Goal: Task Accomplishment & Management: Manage account settings

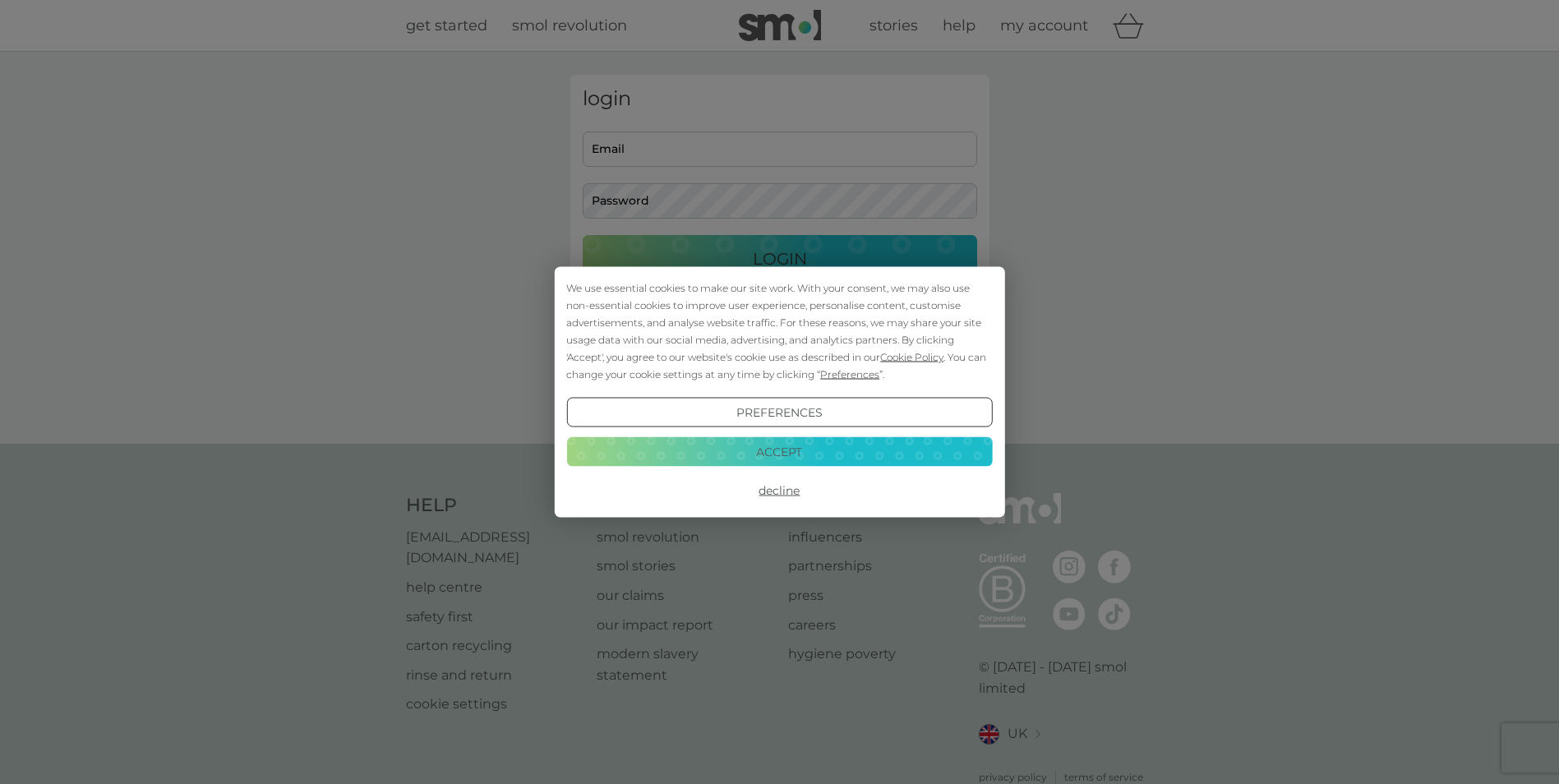
click at [781, 442] on button "Accept" at bounding box center [779, 451] width 426 height 30
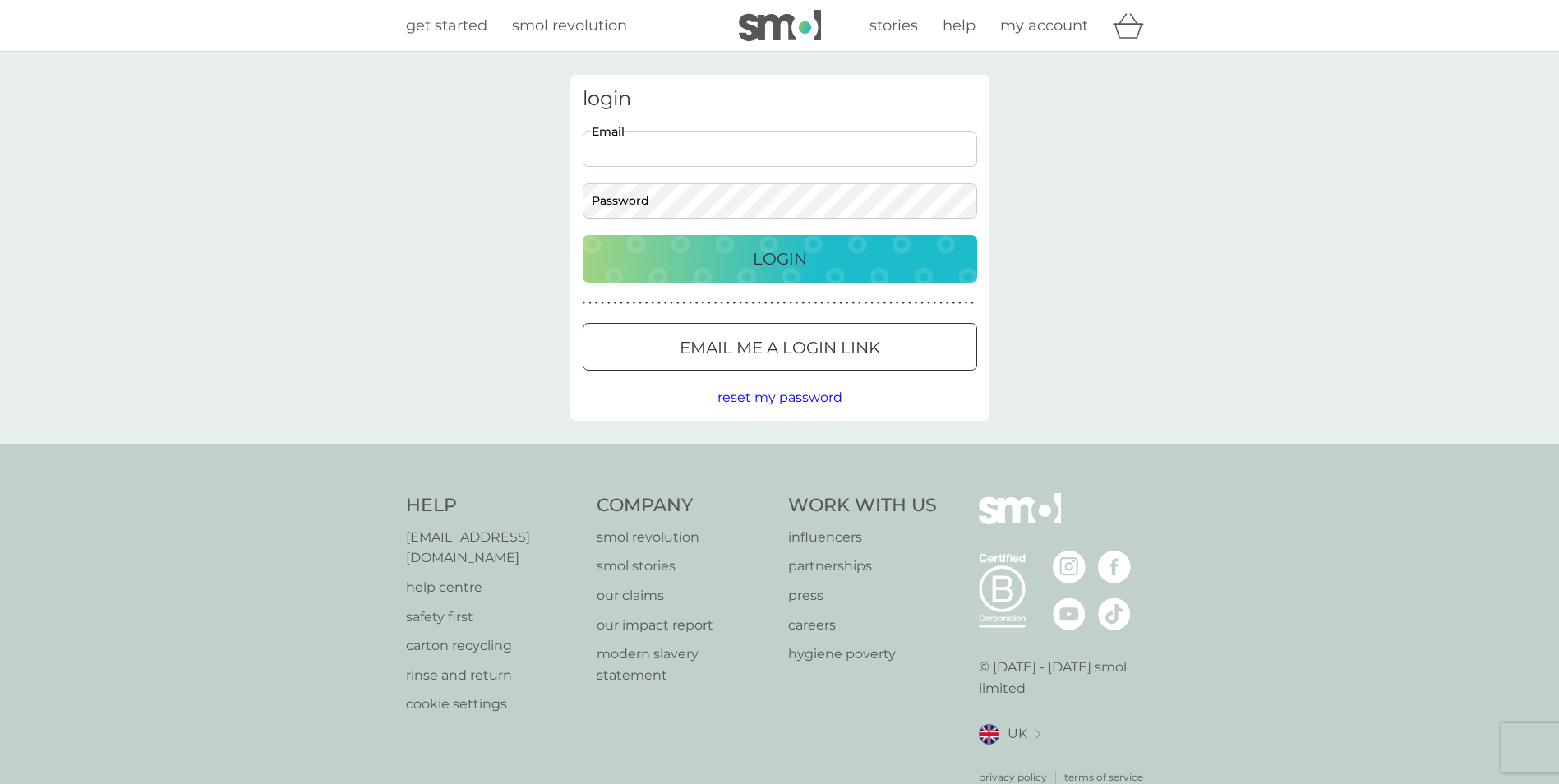
click at [761, 160] on input "Email" at bounding box center [780, 149] width 395 height 35
type input "jenniferhunsdale75@gmail.com"
click at [583, 235] on button "Login" at bounding box center [780, 259] width 395 height 48
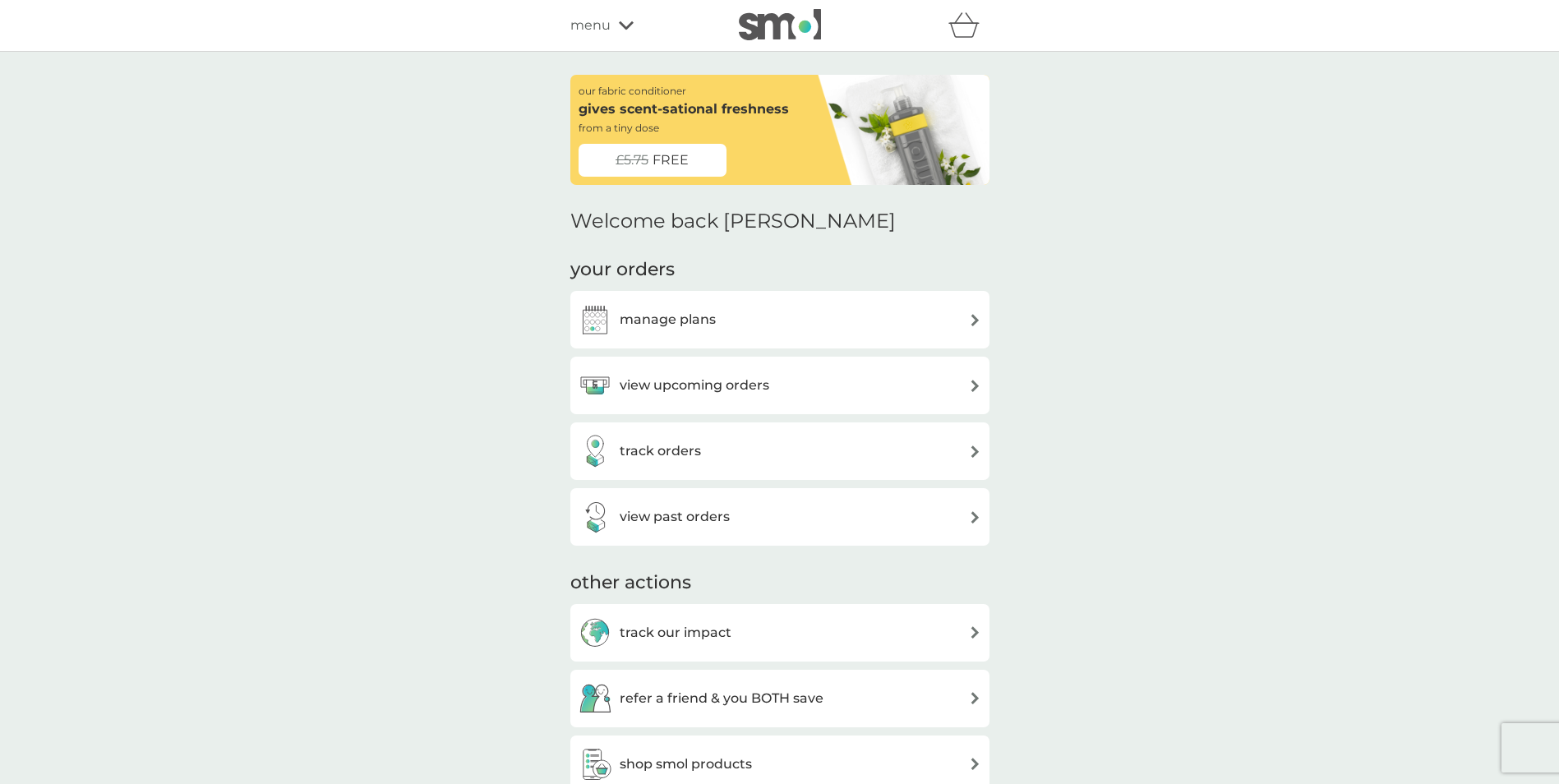
click at [690, 152] on div "£5.75 FREE" at bounding box center [652, 160] width 148 height 33
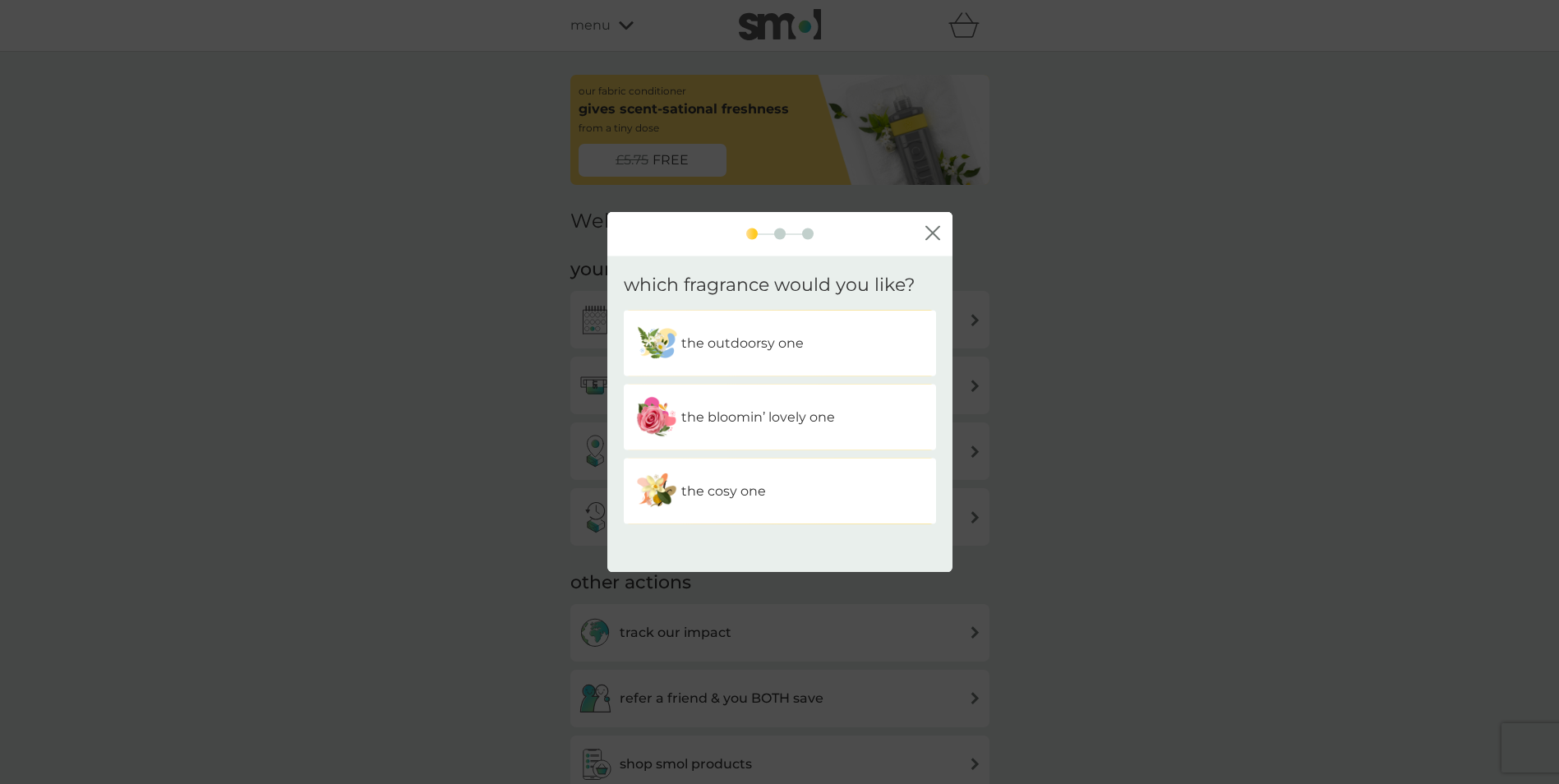
click at [747, 488] on p "the cosy one" at bounding box center [723, 492] width 84 height 22
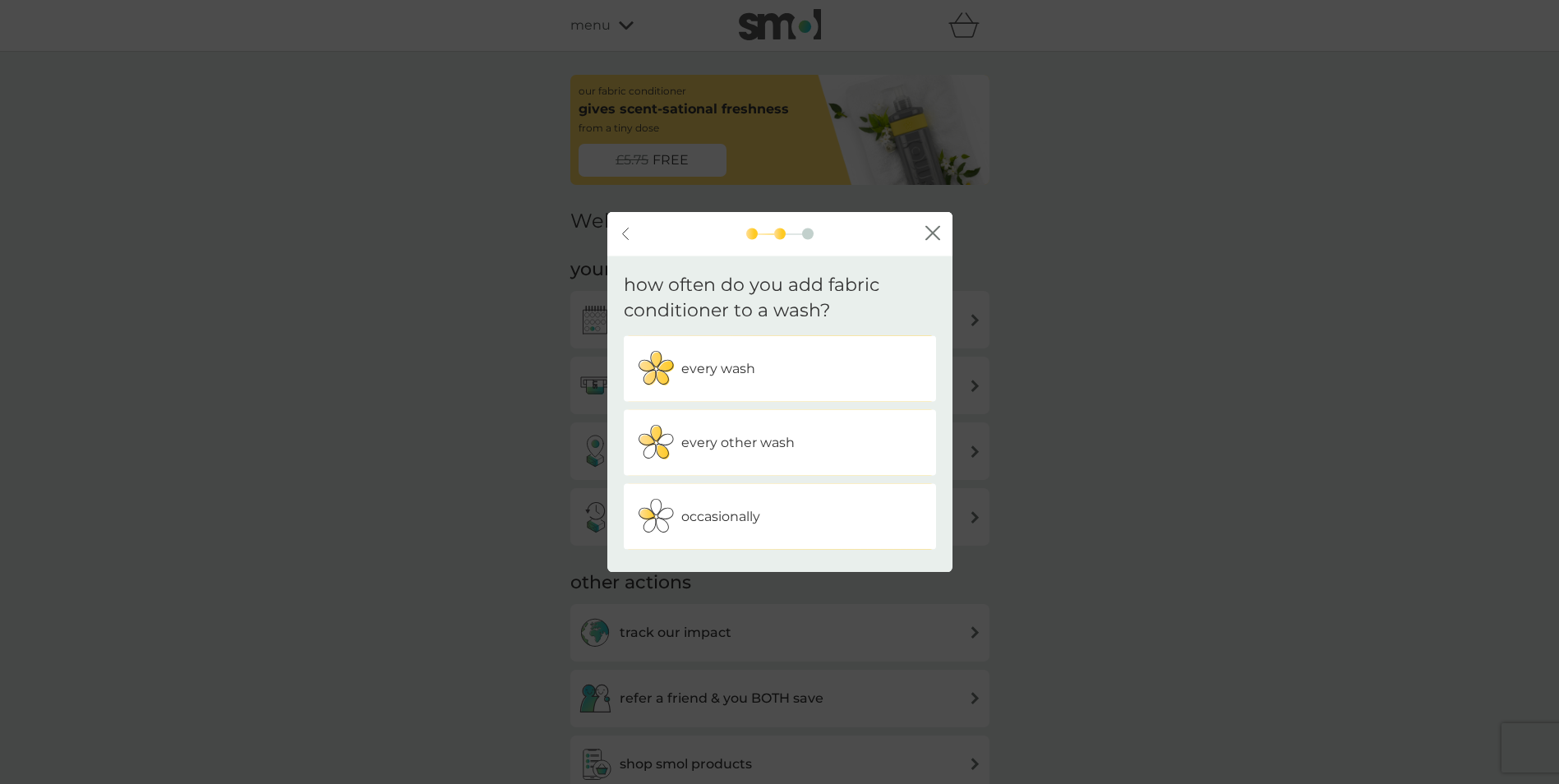
click at [733, 517] on p "occasionally" at bounding box center [720, 516] width 79 height 22
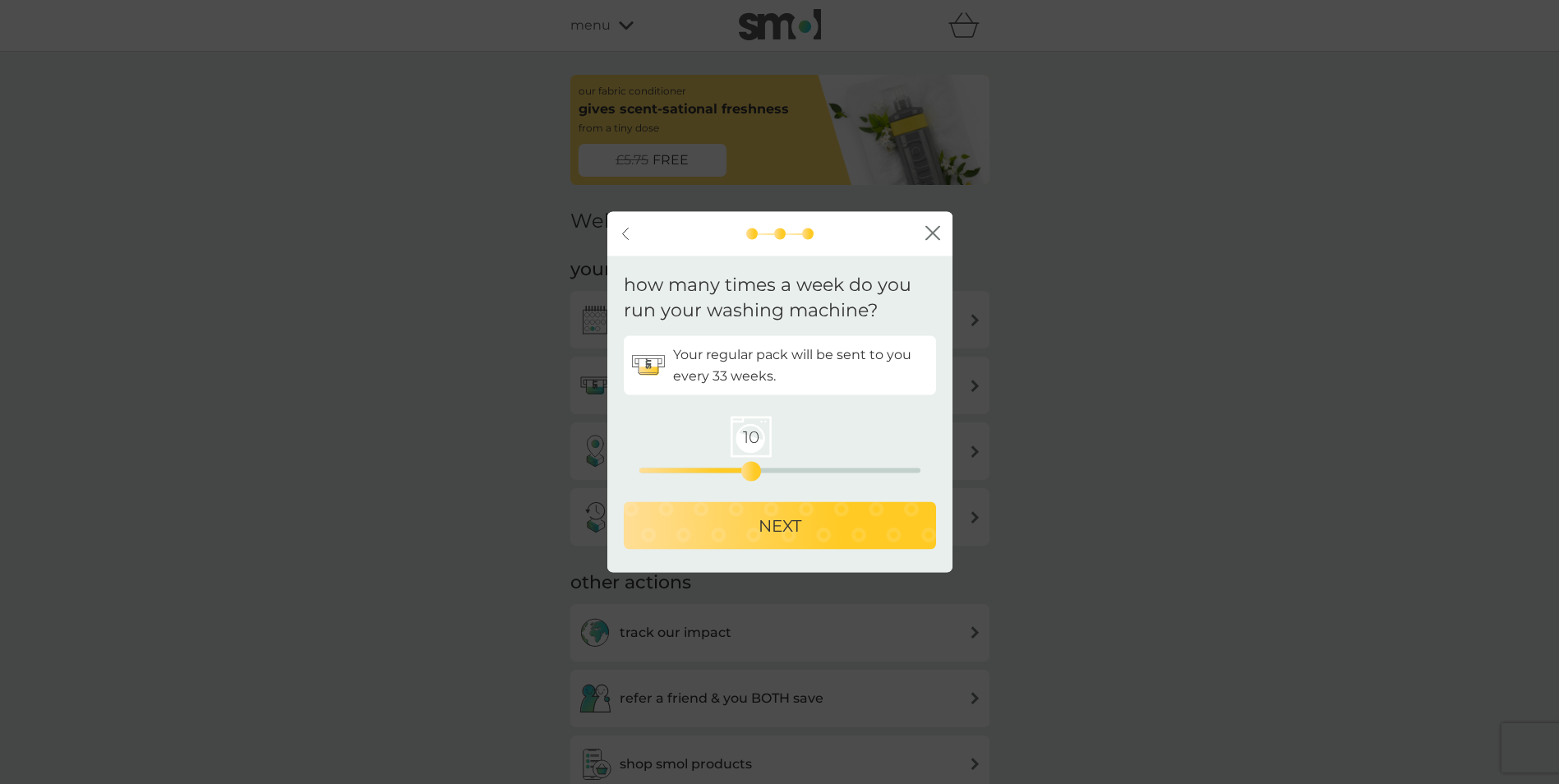
drag, startPoint x: 640, startPoint y: 456, endPoint x: 751, endPoint y: 457, distance: 111.0
click at [751, 457] on div "10 0 12.5 25" at bounding box center [780, 446] width 281 height 66
click at [791, 524] on p "NEXT" at bounding box center [780, 524] width 43 height 26
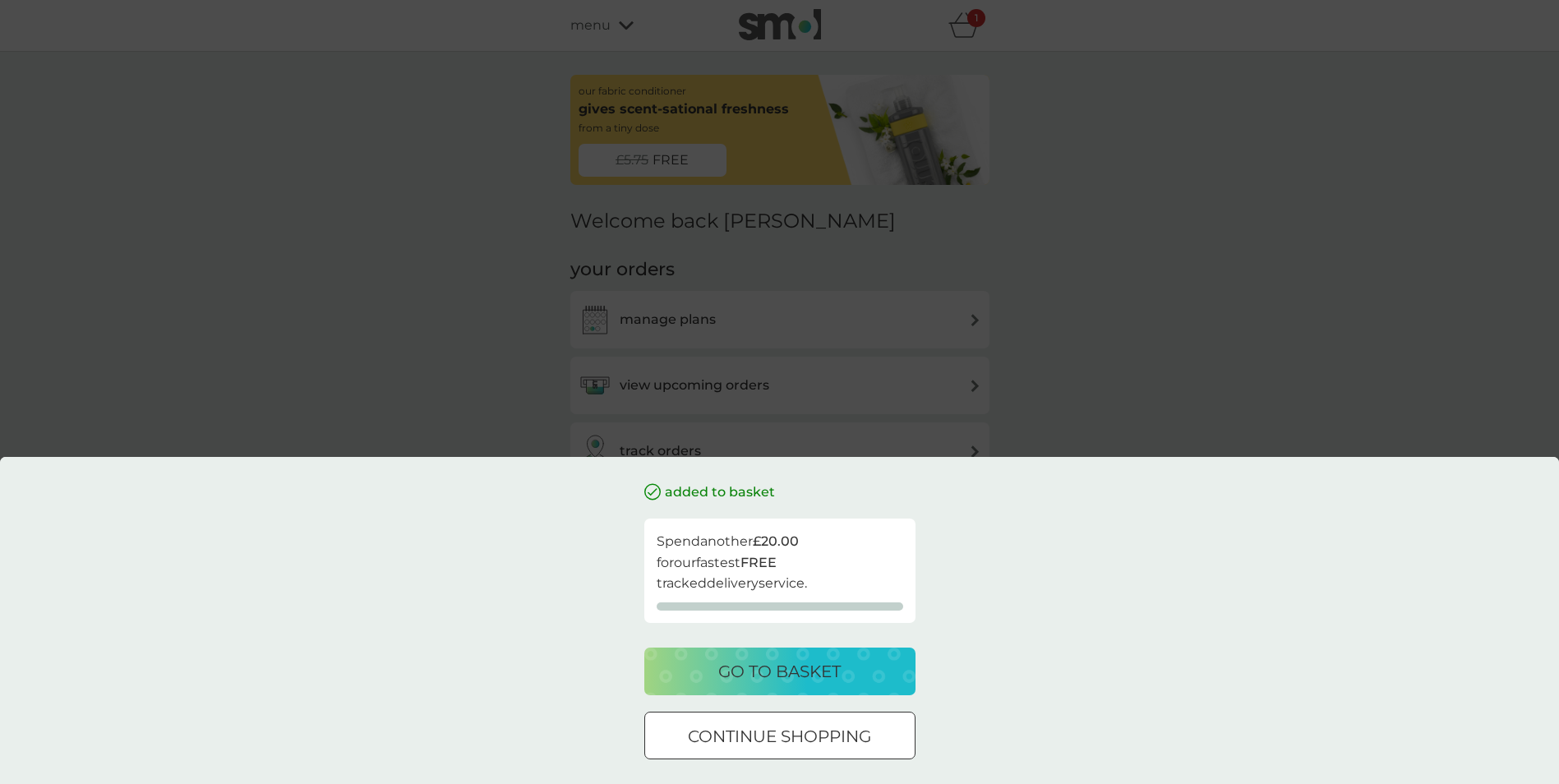
click at [798, 671] on p "go to basket" at bounding box center [779, 671] width 123 height 26
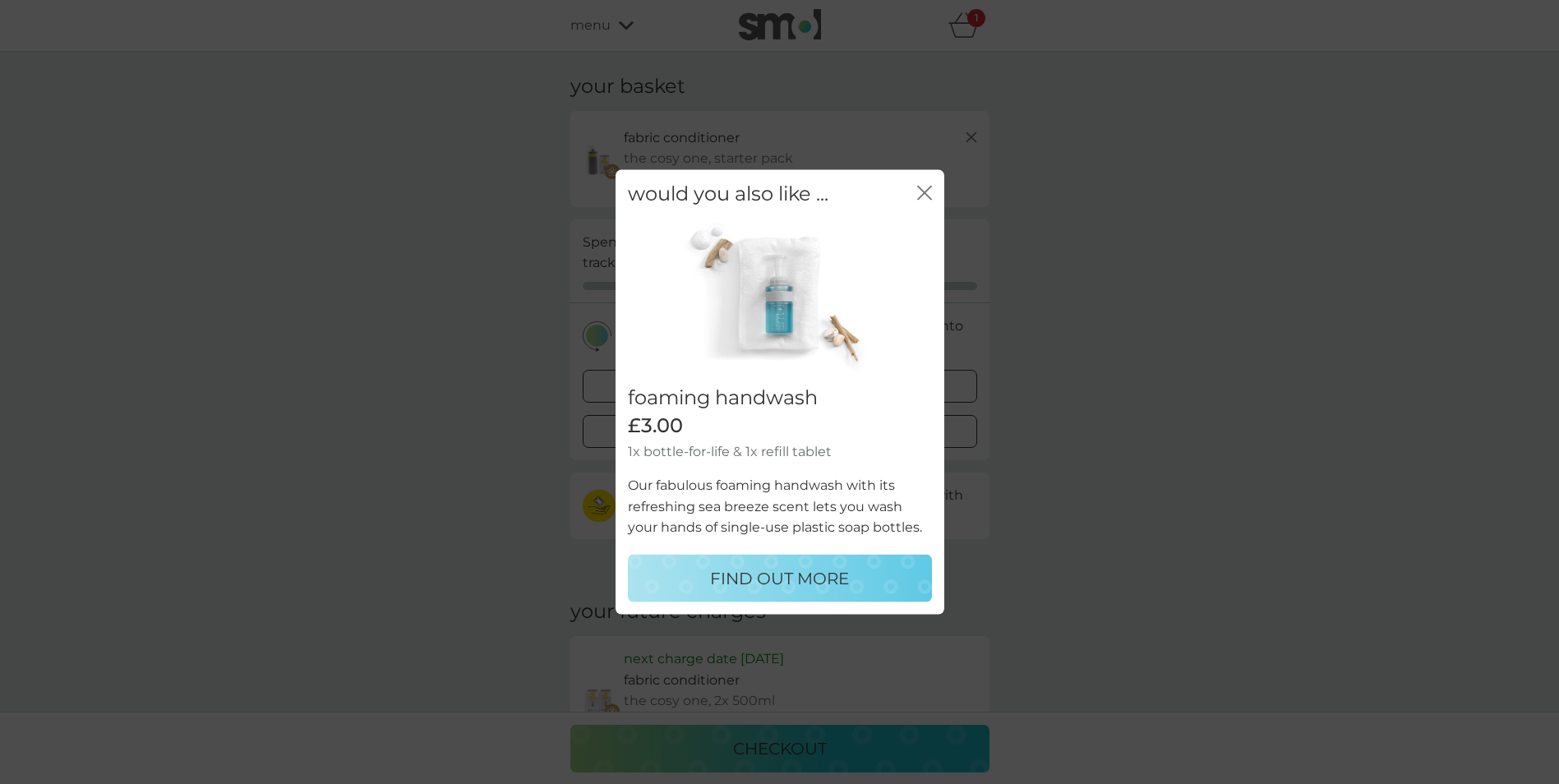
click at [923, 192] on icon "close" at bounding box center [924, 193] width 15 height 15
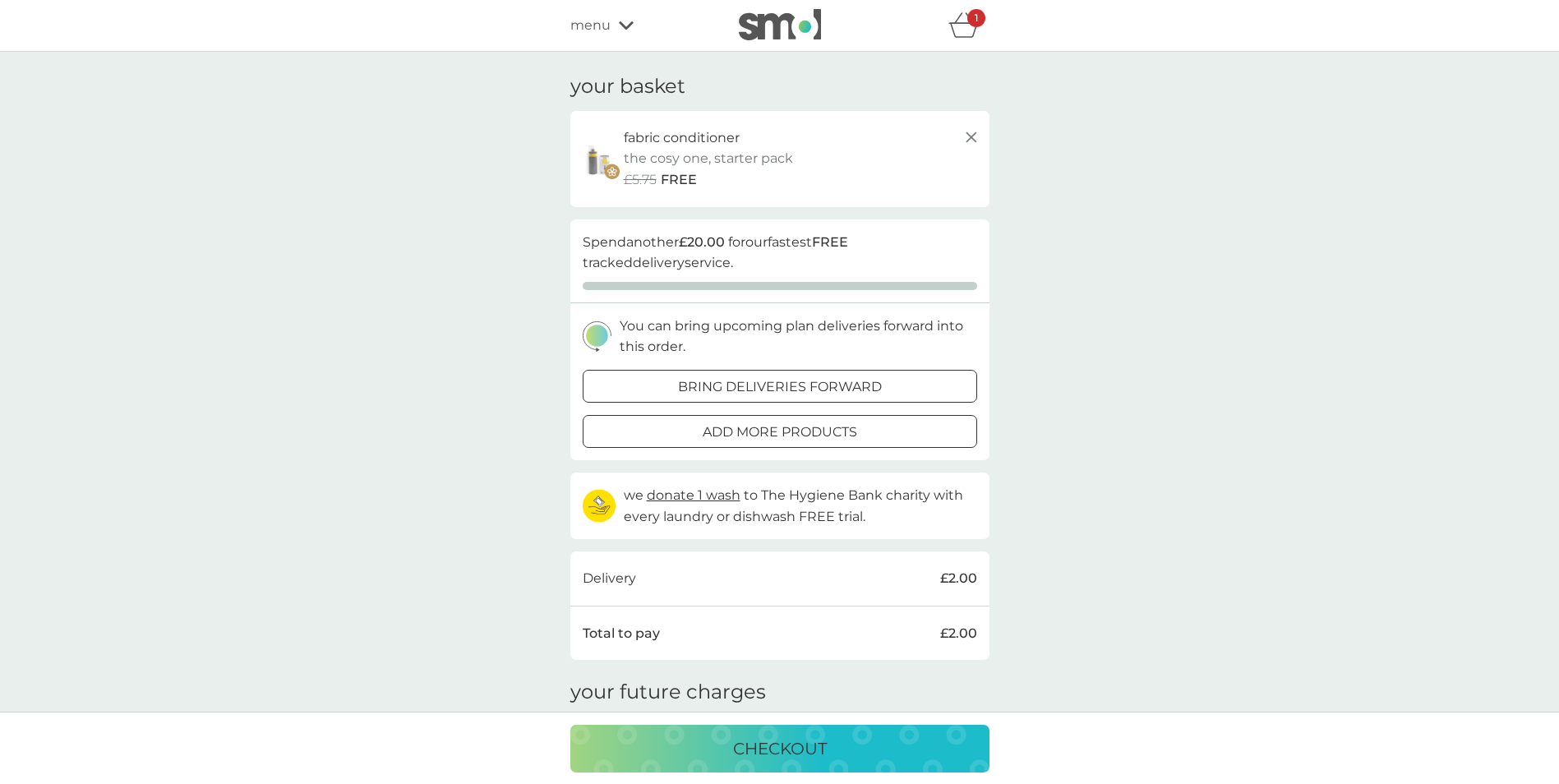
drag, startPoint x: 659, startPoint y: 161, endPoint x: 672, endPoint y: 142, distance: 23.0
click at [659, 159] on p "the cosy one, starter pack" at bounding box center [708, 159] width 169 height 22
click at [677, 139] on p "fabric conditioner" at bounding box center [682, 138] width 116 height 22
click at [669, 162] on p "the cosy one, starter pack" at bounding box center [708, 159] width 169 height 22
click at [974, 134] on line at bounding box center [971, 137] width 10 height 10
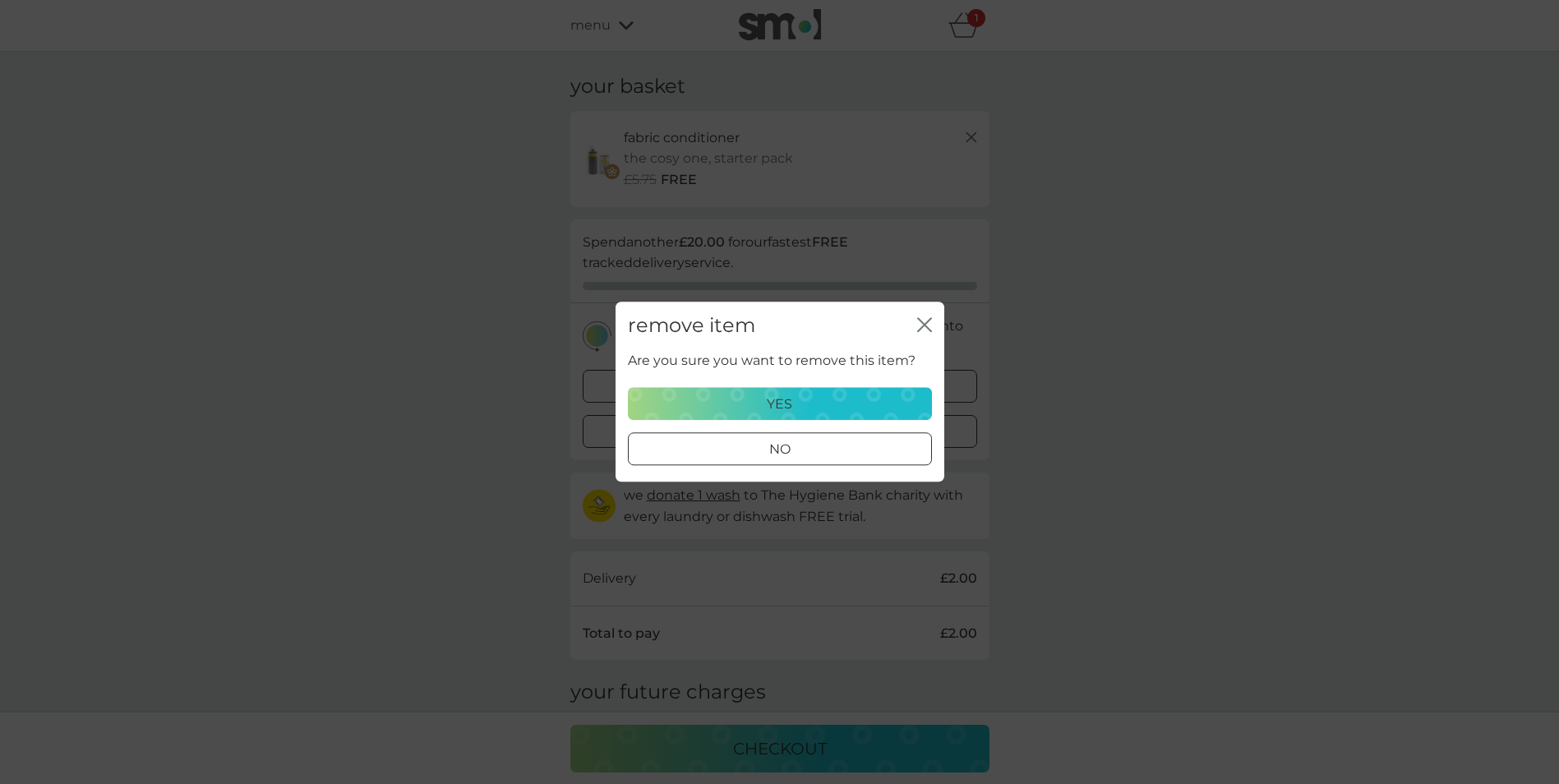
click at [845, 405] on div "yes" at bounding box center [779, 405] width 282 height 22
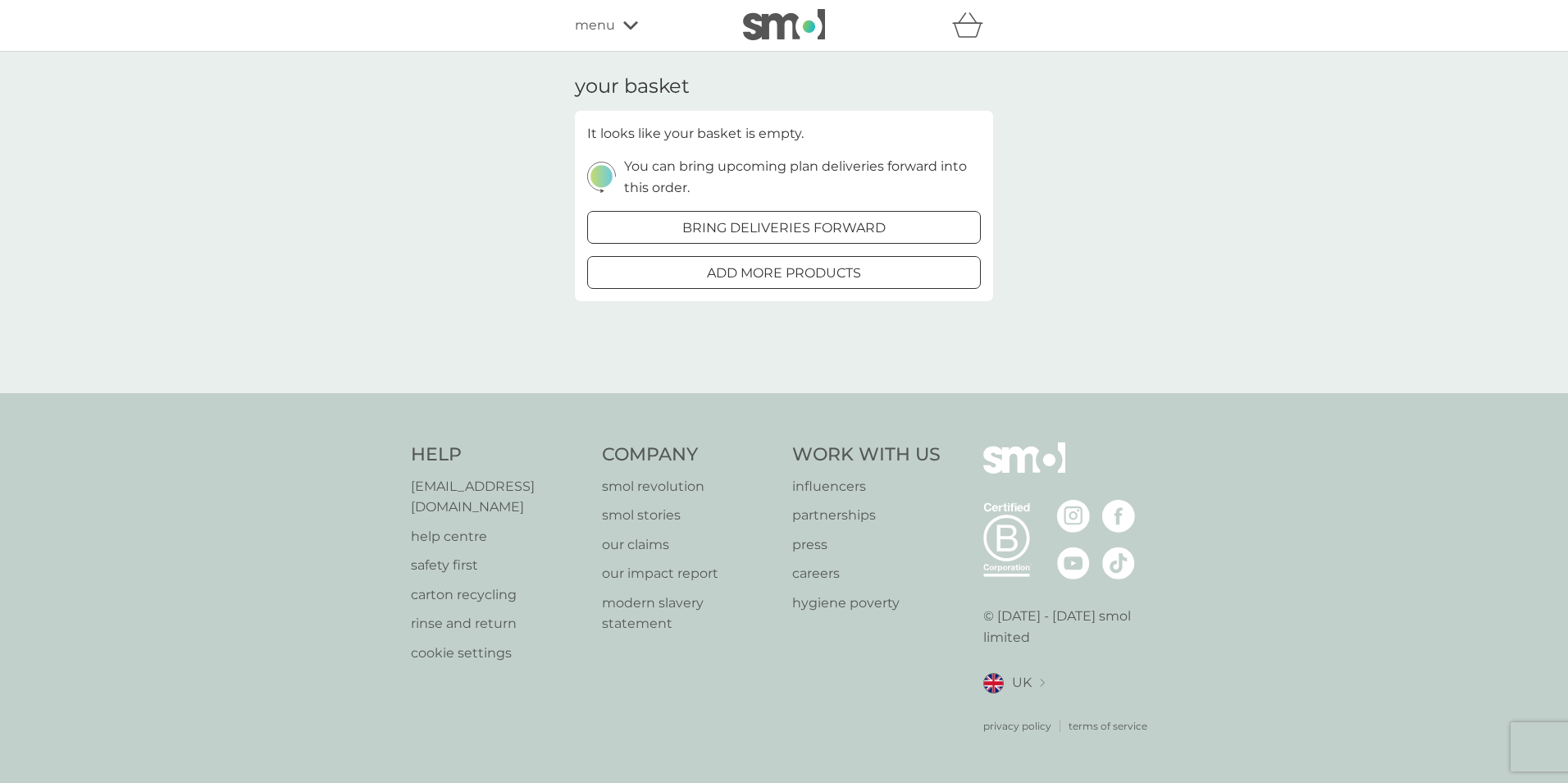
click at [601, 34] on span "menu" at bounding box center [595, 25] width 40 height 22
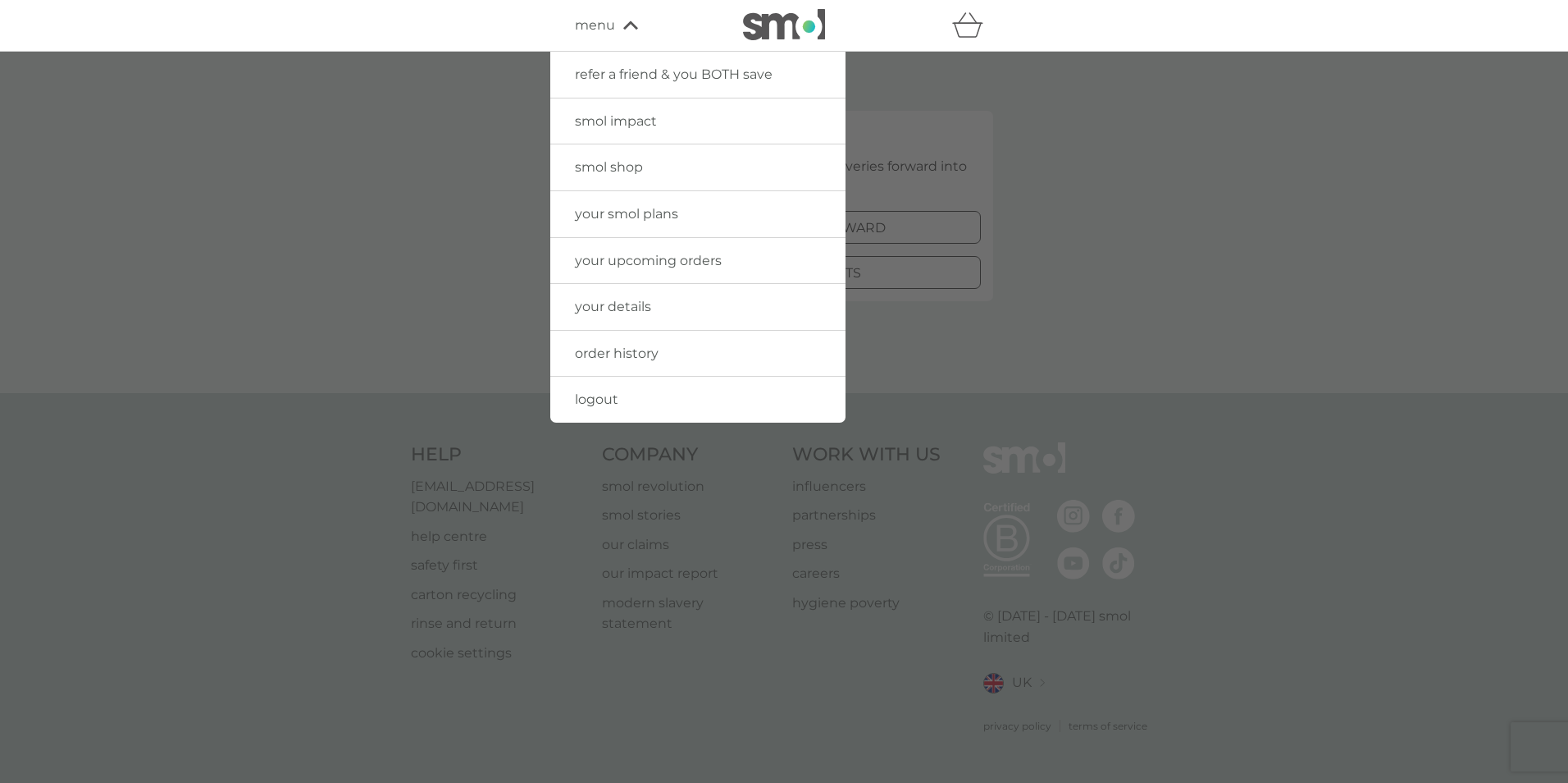
click at [625, 256] on span "your upcoming orders" at bounding box center [649, 260] width 147 height 15
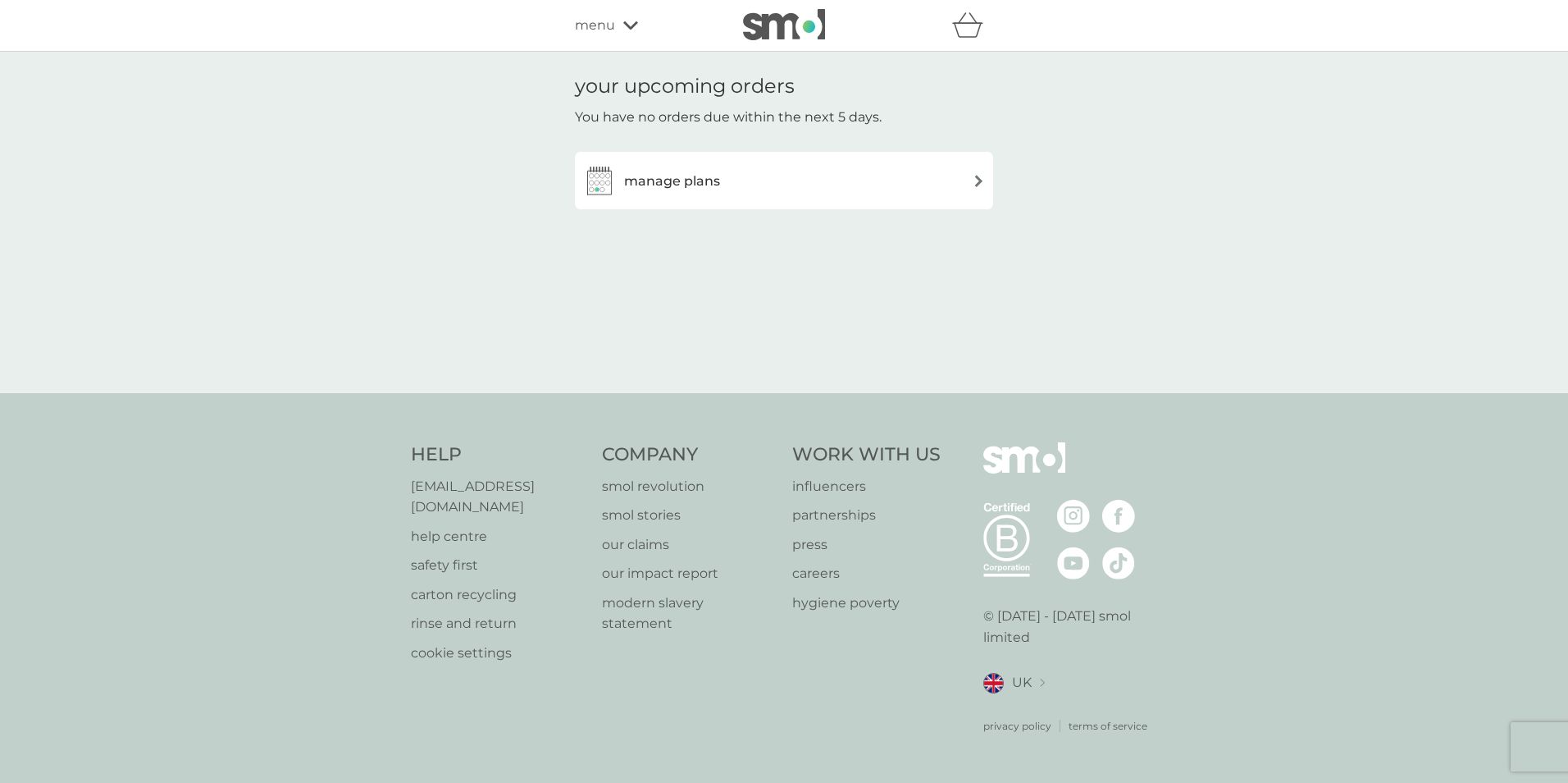
click at [712, 187] on h3 "manage plans" at bounding box center [672, 181] width 96 height 22
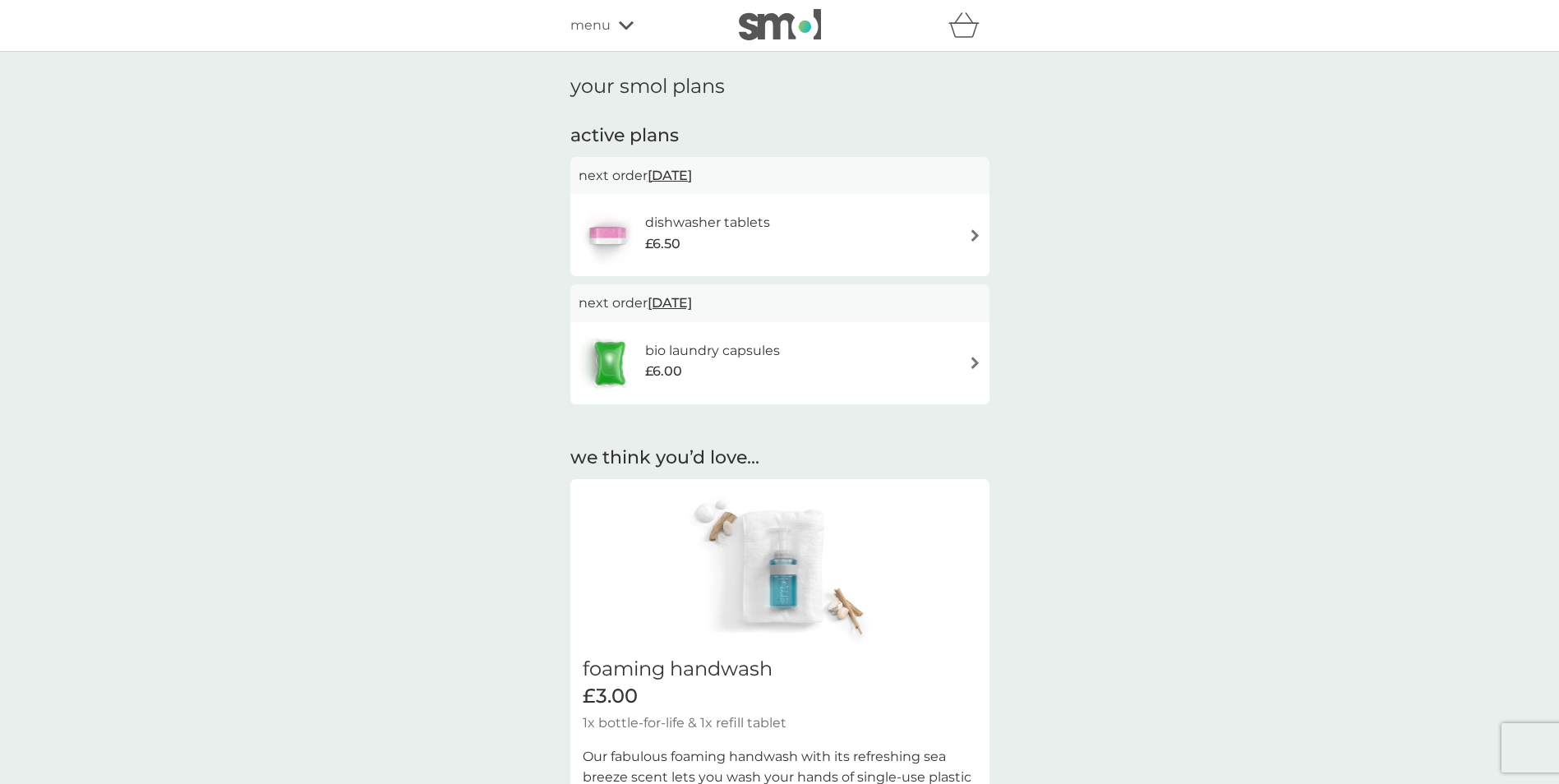
click at [976, 232] on img at bounding box center [975, 236] width 13 height 13
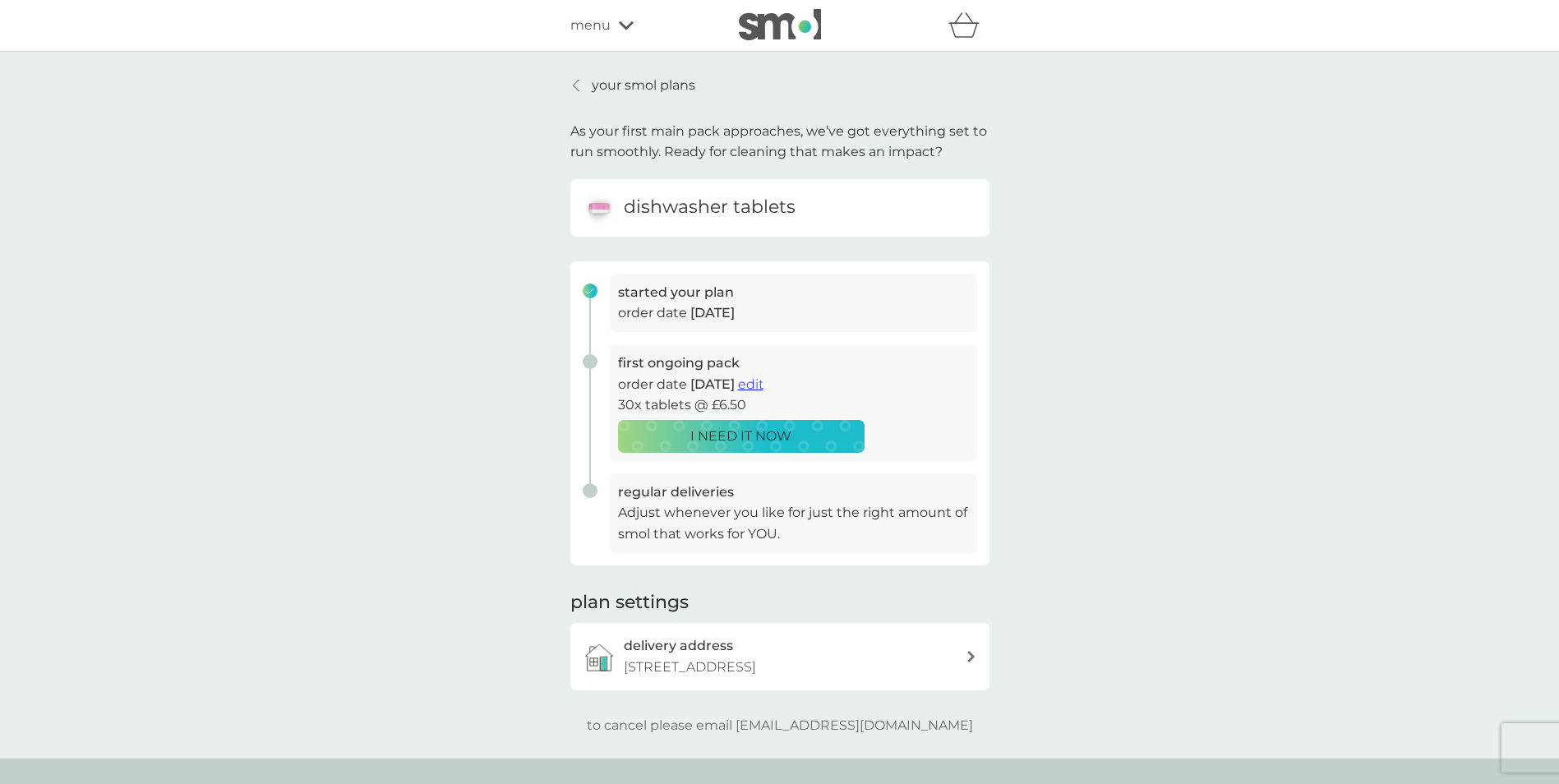
click at [764, 377] on span "edit" at bounding box center [751, 384] width 25 height 15
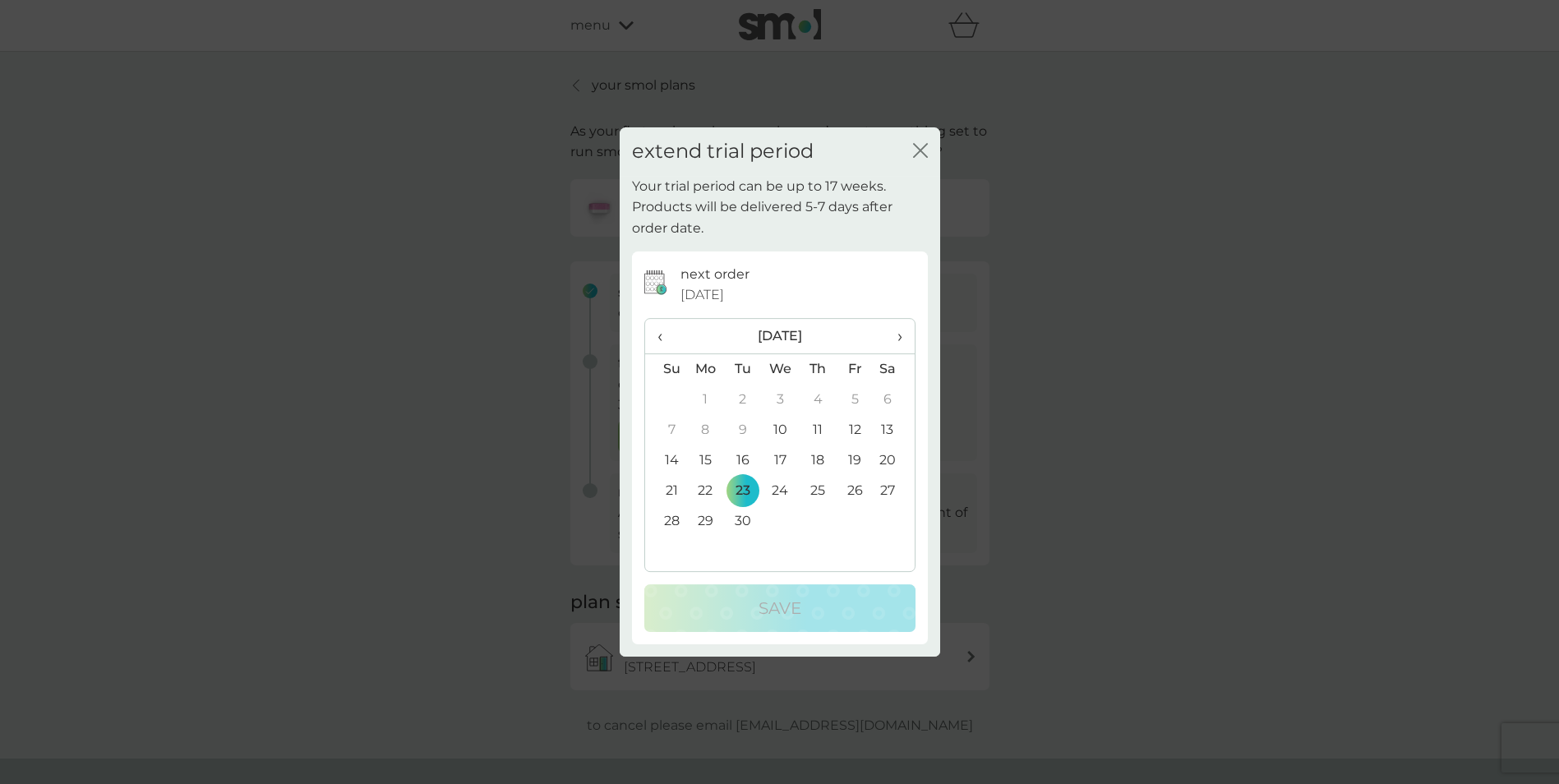
click at [900, 334] on span "›" at bounding box center [893, 336] width 16 height 34
click at [743, 417] on td "7" at bounding box center [743, 429] width 37 height 30
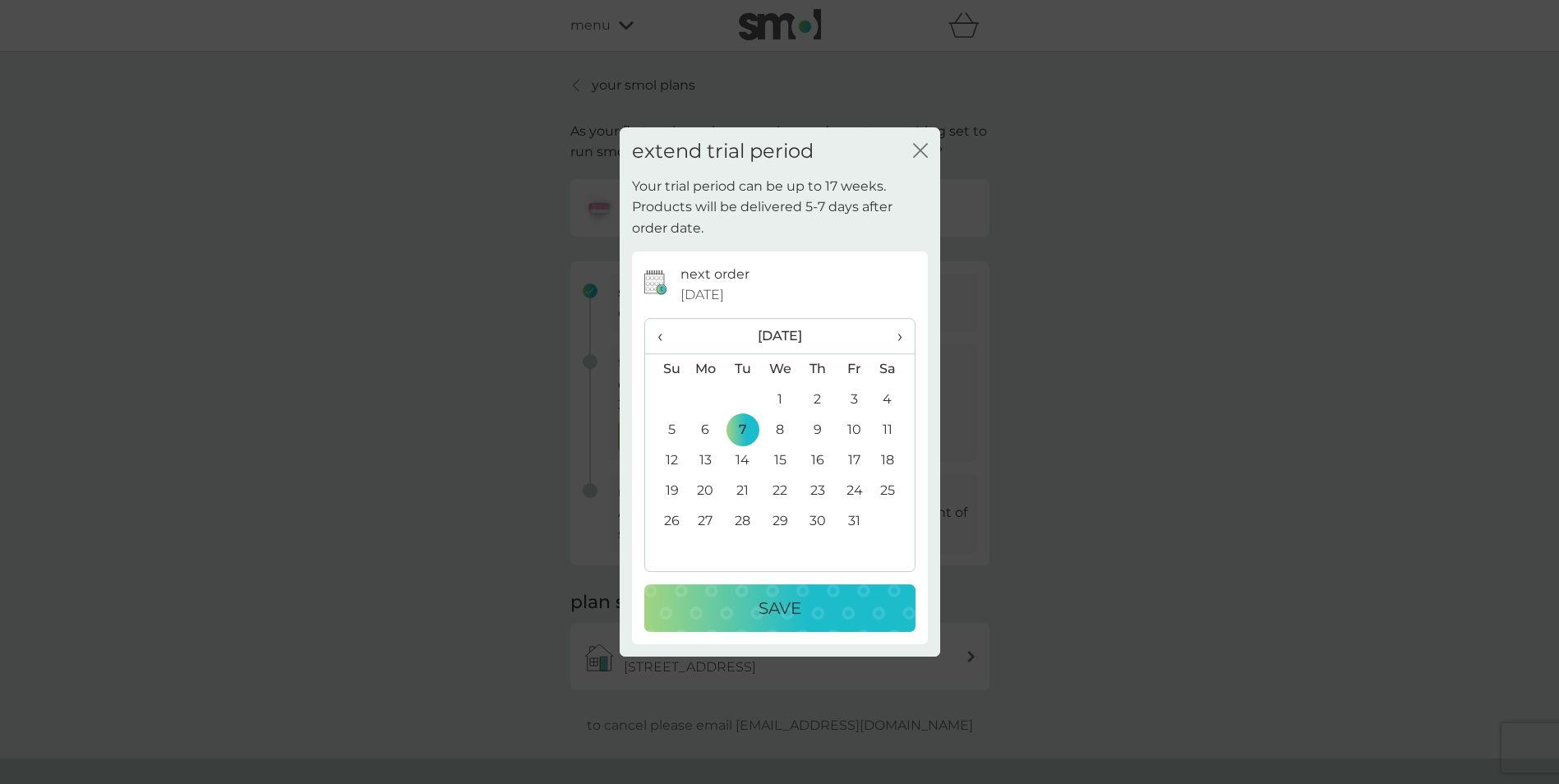
click at [787, 597] on p "Save" at bounding box center [780, 607] width 43 height 26
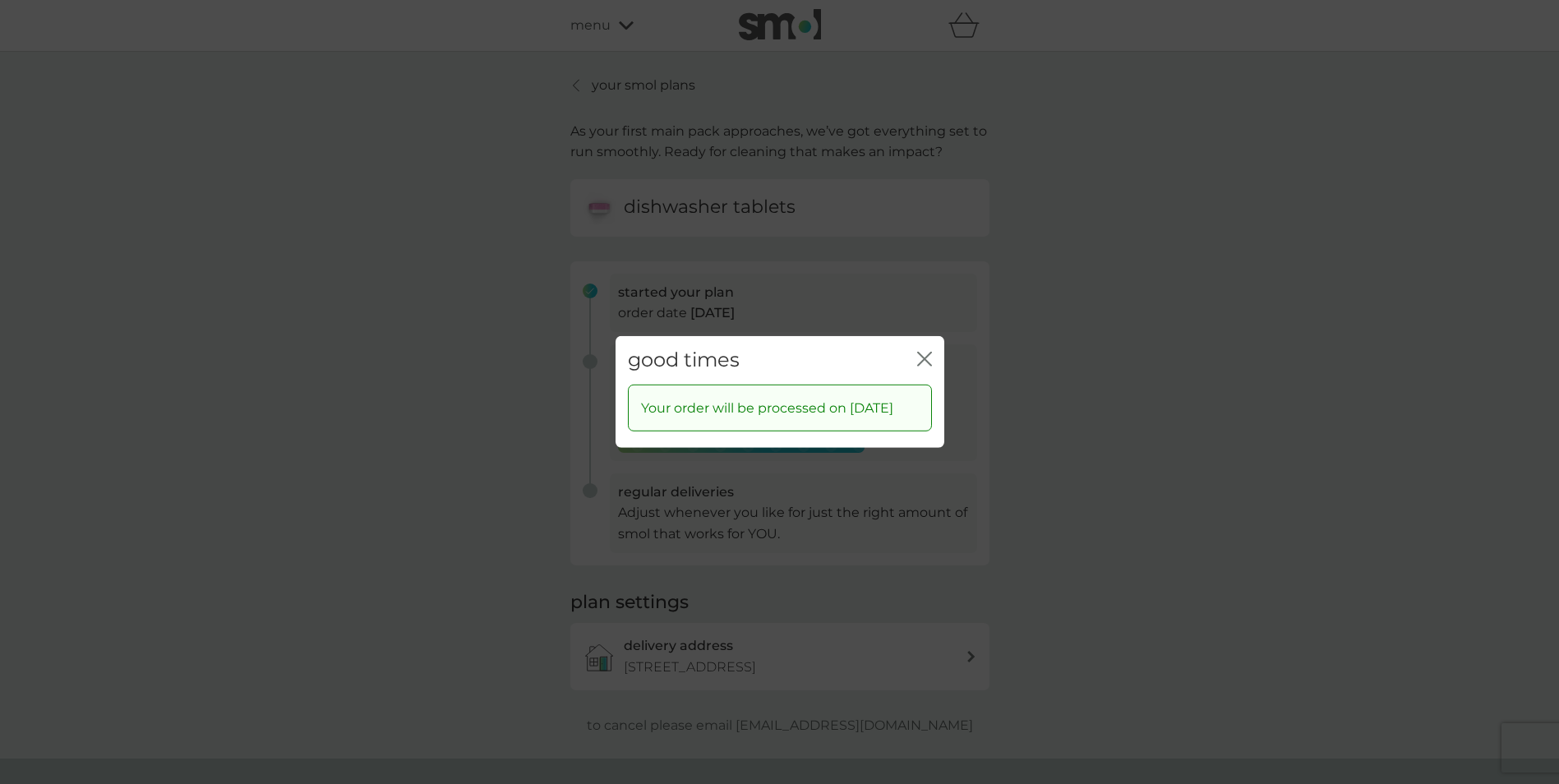
click at [926, 351] on icon "close" at bounding box center [924, 358] width 15 height 15
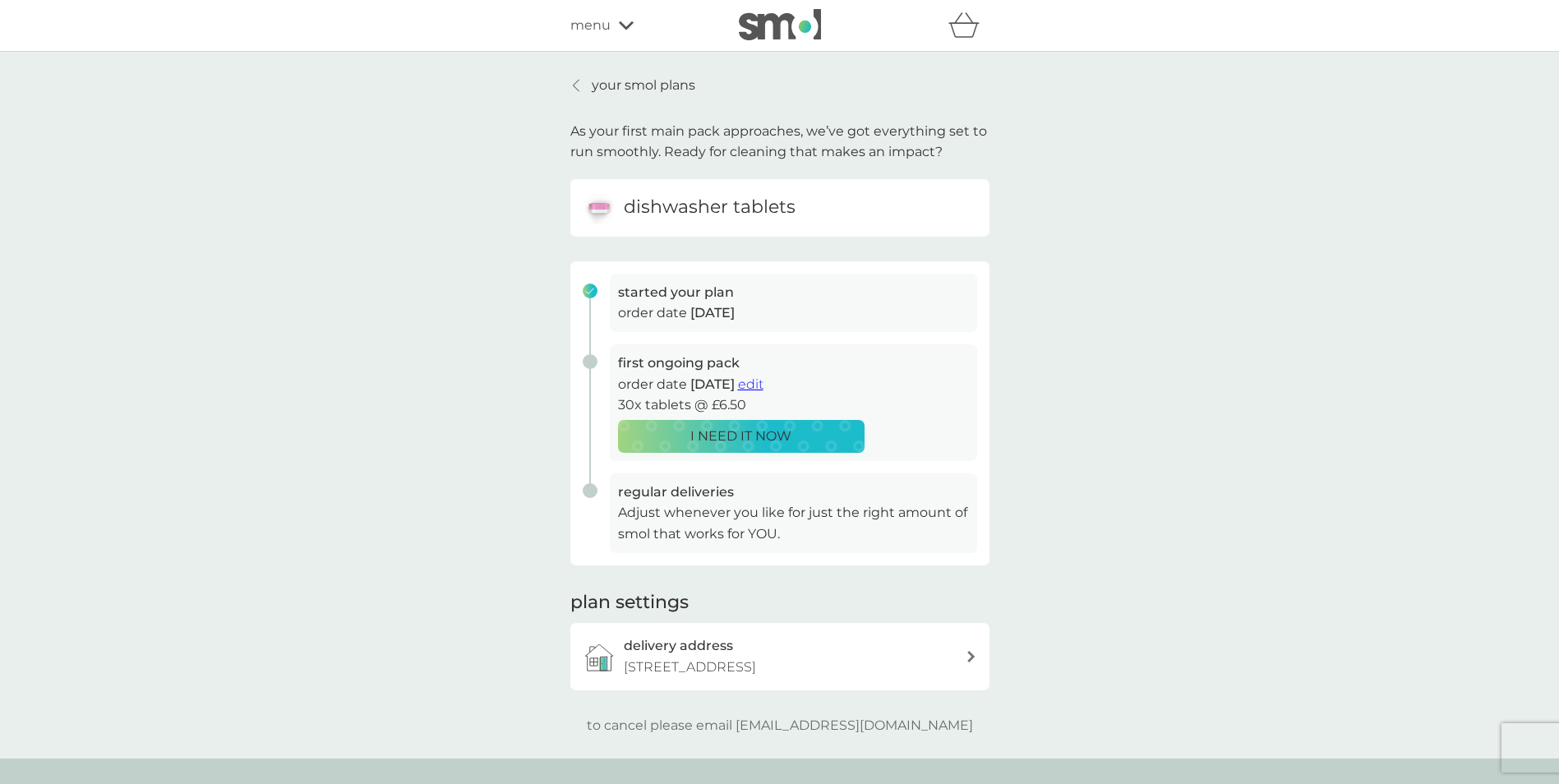
click at [636, 82] on p "your smol plans" at bounding box center [644, 85] width 104 height 22
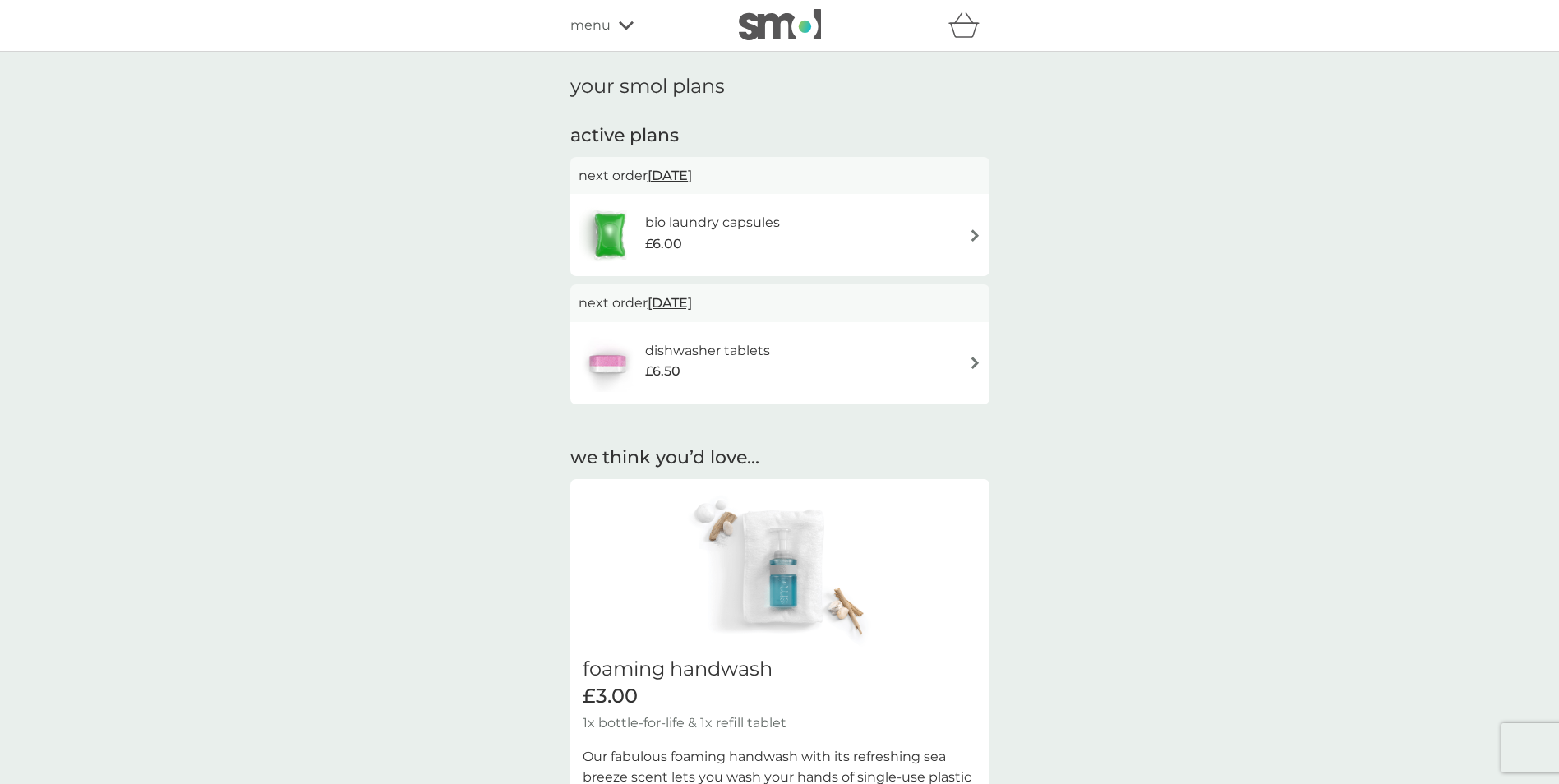
click at [692, 172] on span "[DATE]" at bounding box center [669, 175] width 44 height 32
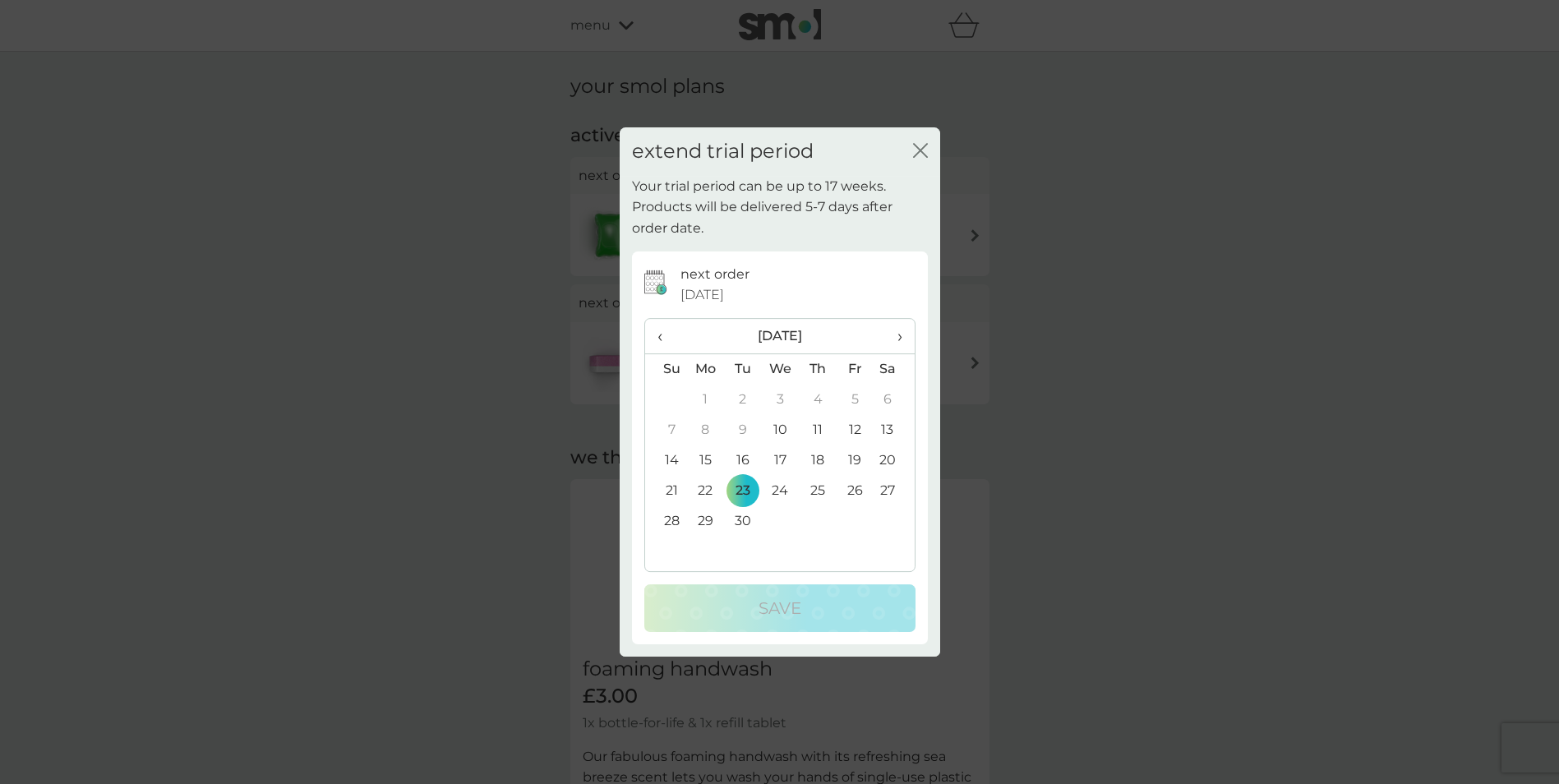
click at [898, 338] on span "›" at bounding box center [893, 336] width 16 height 34
click at [748, 423] on td "7" at bounding box center [743, 429] width 37 height 30
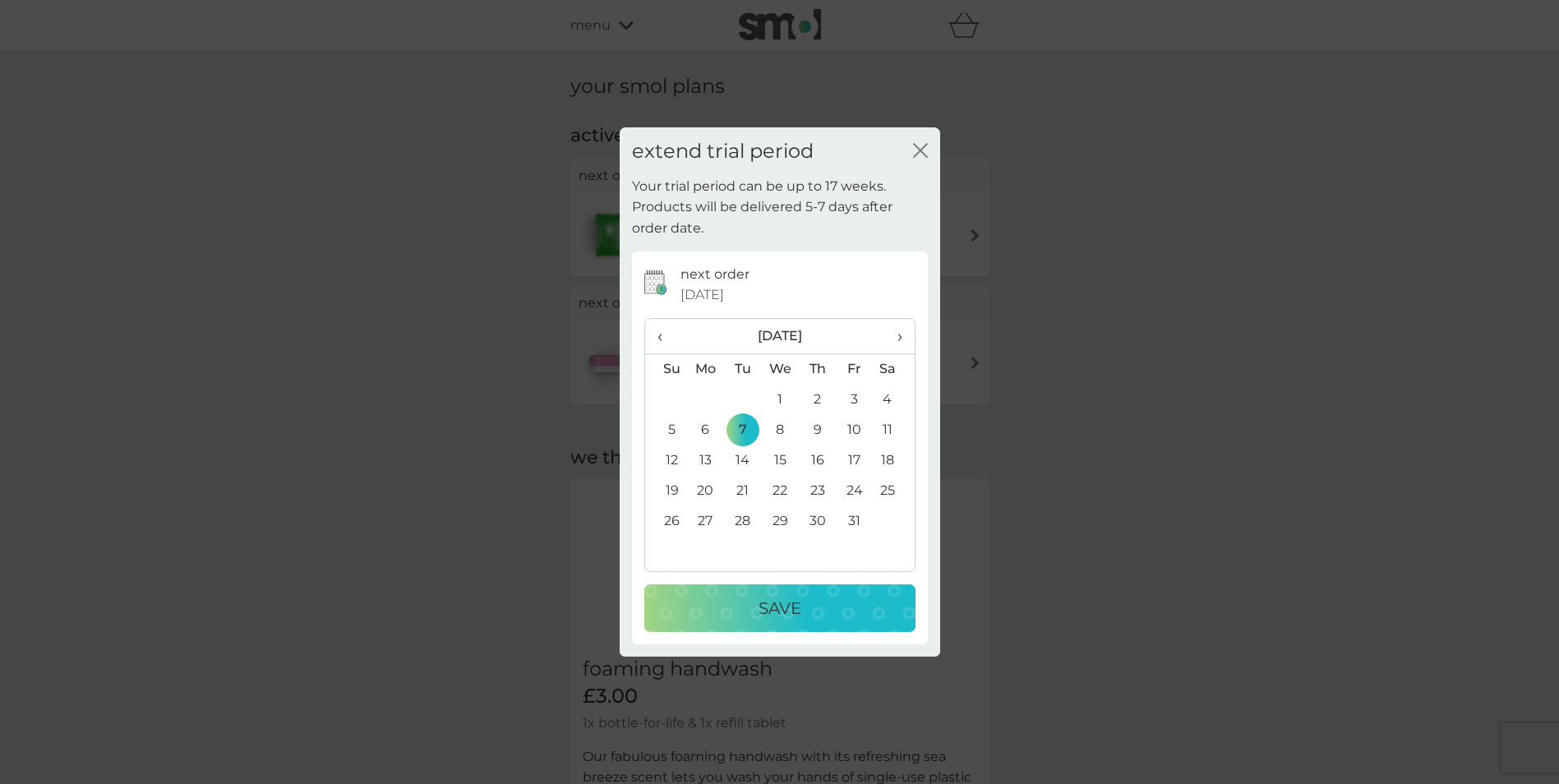
click at [780, 612] on p "Save" at bounding box center [780, 607] width 43 height 26
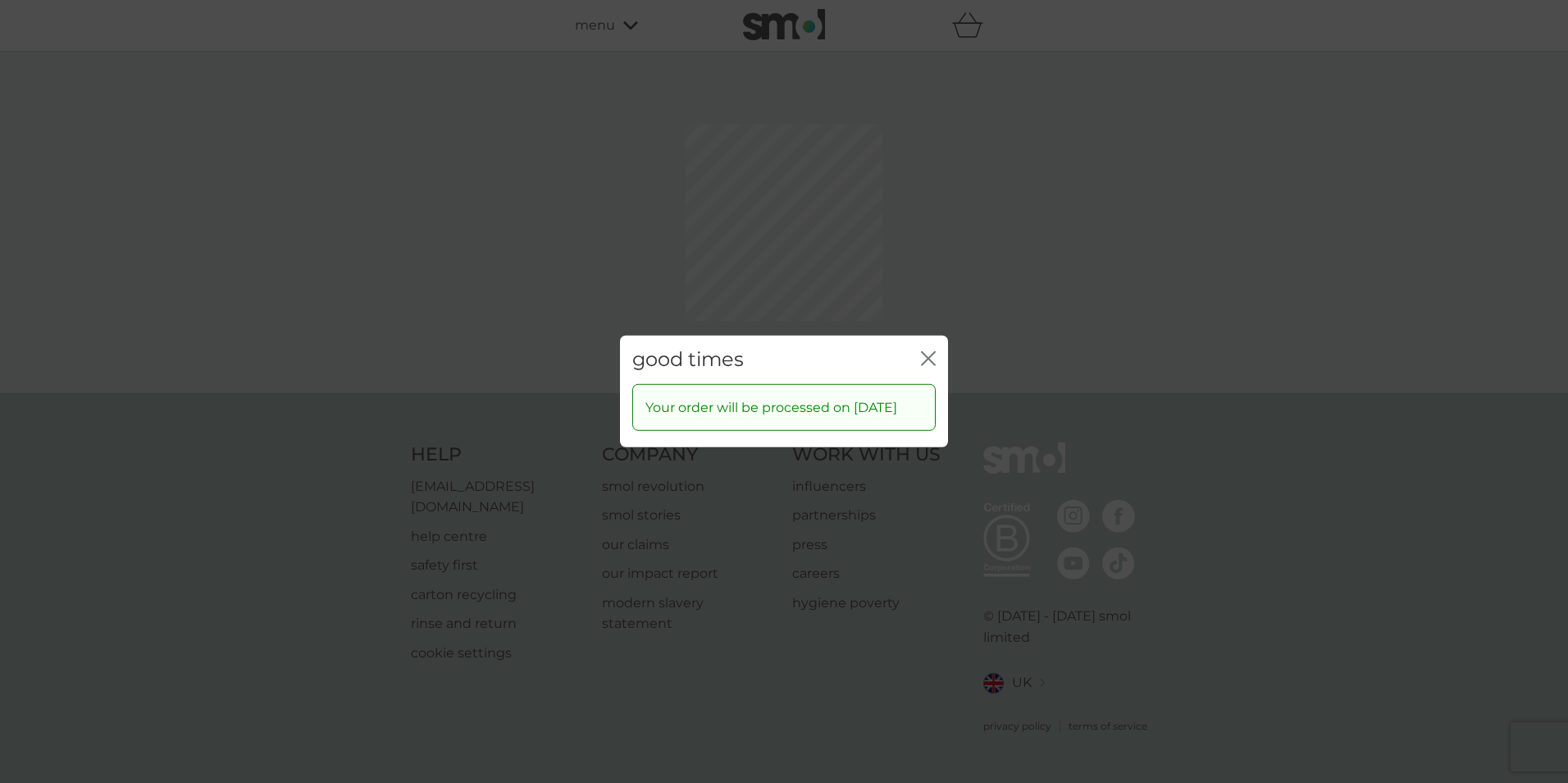
click at [927, 352] on icon "close" at bounding box center [925, 358] width 6 height 13
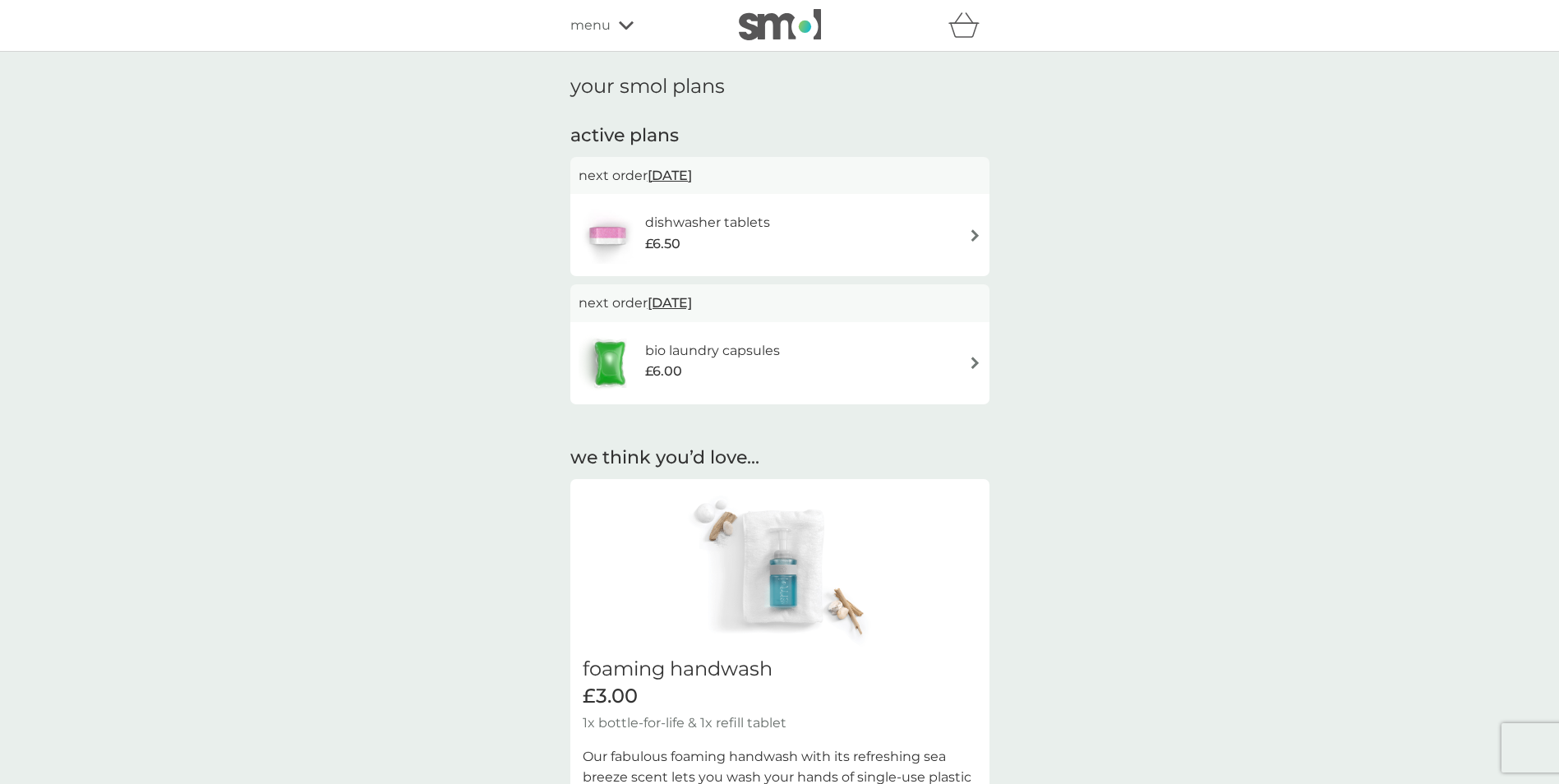
click at [601, 35] on span "menu" at bounding box center [590, 25] width 40 height 22
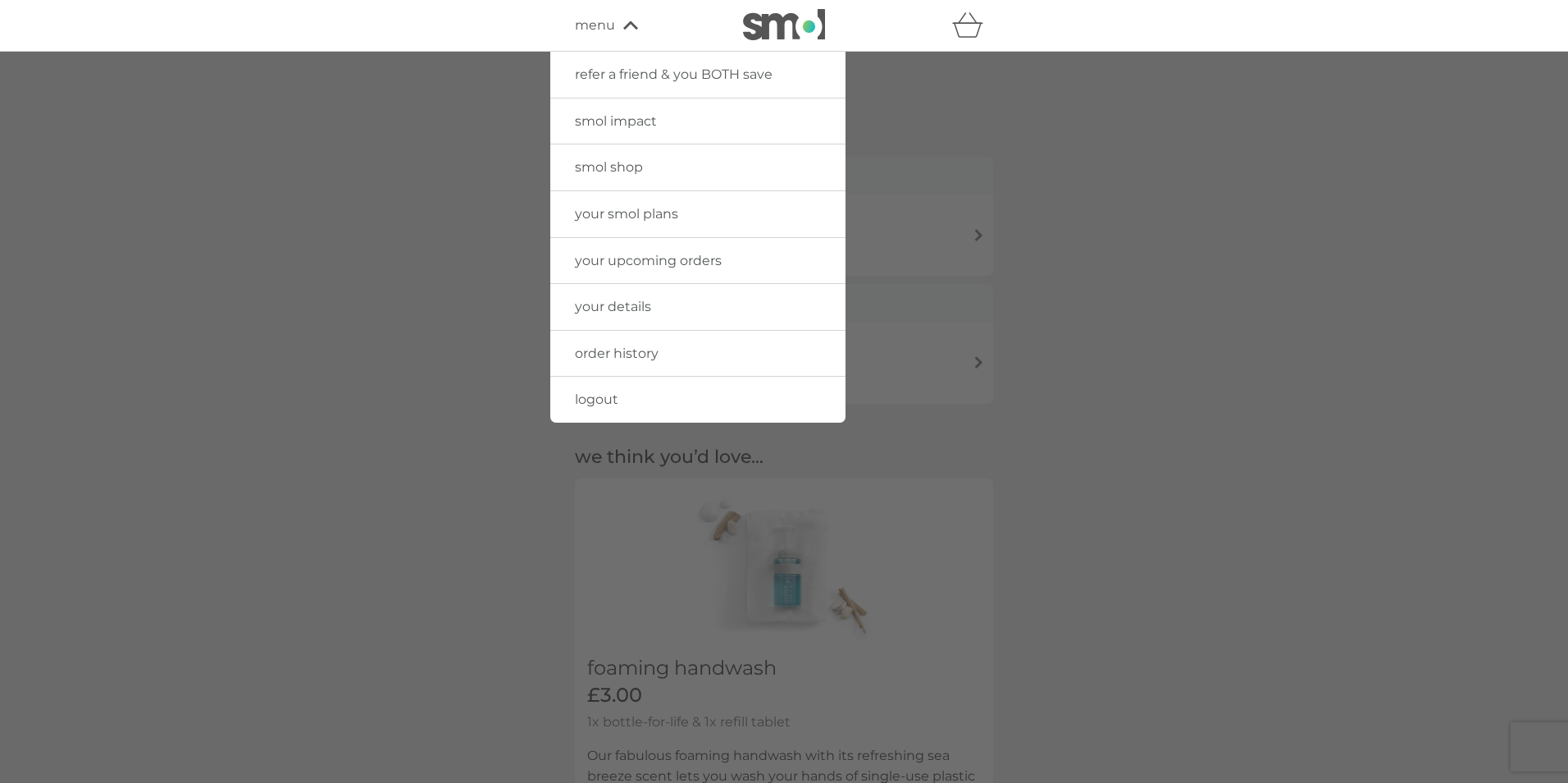
click at [592, 395] on span "logout" at bounding box center [597, 399] width 43 height 15
